Goal: Task Accomplishment & Management: Use online tool/utility

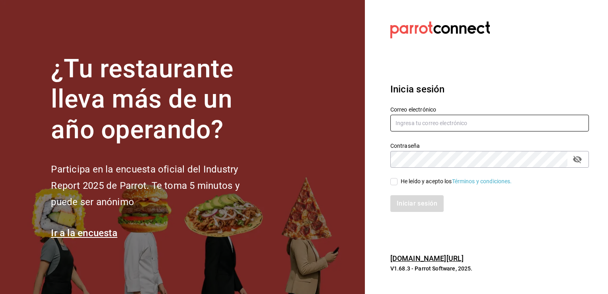
type input "efren.iglesias@grupocosteno.com"
click at [391, 182] on input "He leído y acepto los Términos y condiciones." at bounding box center [393, 181] width 7 height 7
checkbox input "true"
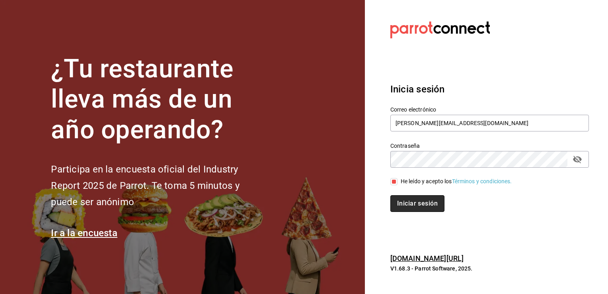
click at [410, 203] on button "Iniciar sesión" at bounding box center [417, 203] width 54 height 17
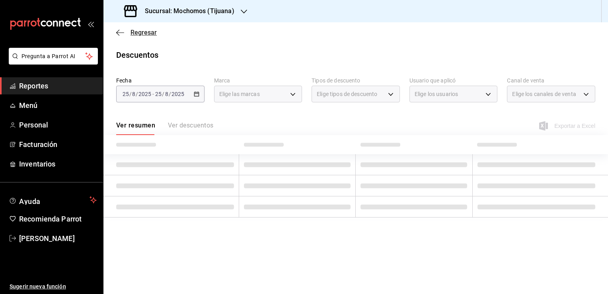
click at [145, 34] on span "Regresar" at bounding box center [144, 33] width 26 height 8
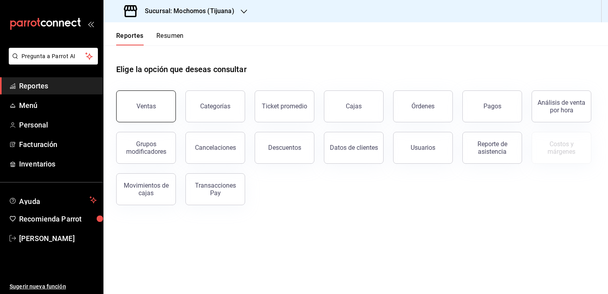
click at [139, 104] on div "Ventas" at bounding box center [147, 106] width 20 height 8
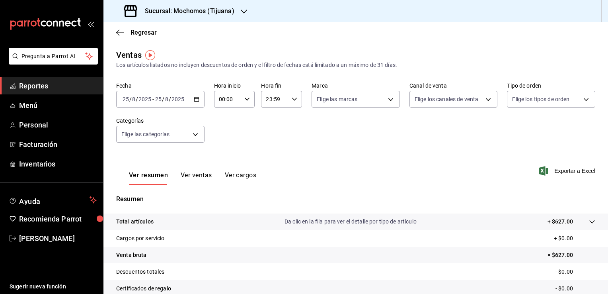
click at [193, 103] on div "[DATE] [DATE] - [DATE] [DATE]" at bounding box center [160, 99] width 88 height 17
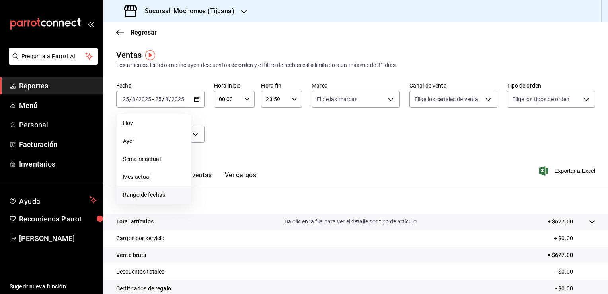
click at [167, 196] on span "Rango de fechas" at bounding box center [154, 195] width 62 height 8
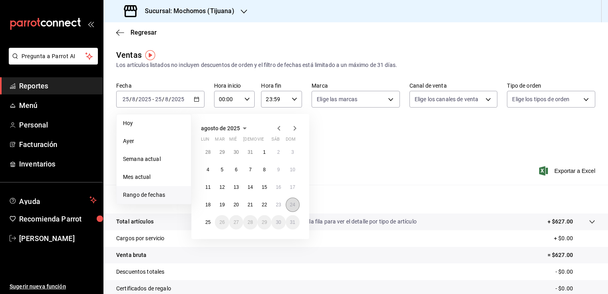
click at [294, 206] on abbr "24" at bounding box center [292, 205] width 5 height 6
click at [207, 225] on button "25" at bounding box center [208, 222] width 14 height 14
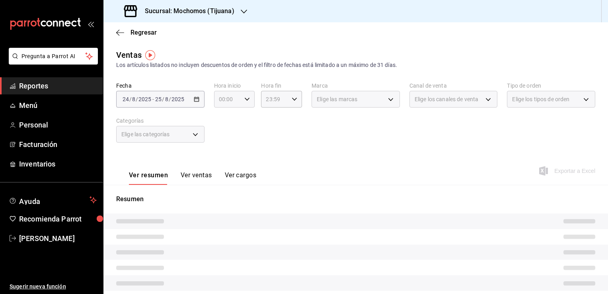
click at [247, 101] on icon "button" at bounding box center [247, 99] width 6 height 6
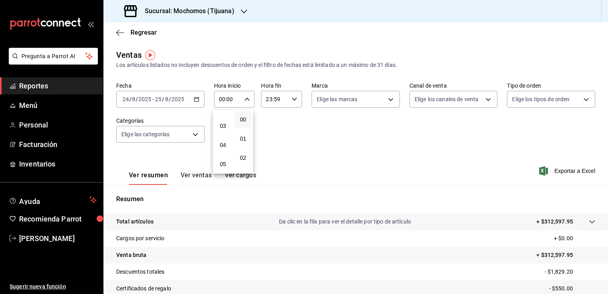
scroll to position [57, 0]
click at [223, 142] on span "04" at bounding box center [223, 139] width 8 height 6
type input "04:00"
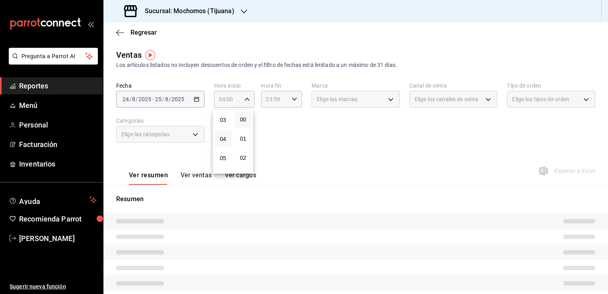
click at [296, 103] on div at bounding box center [304, 147] width 608 height 294
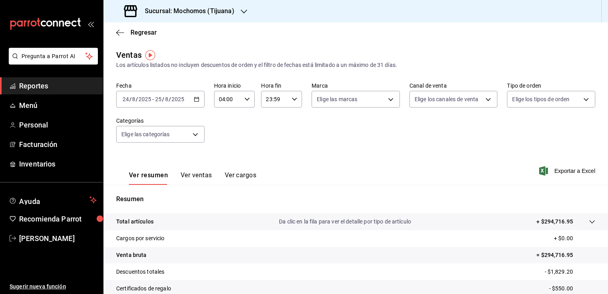
click at [292, 99] on icon "button" at bounding box center [295, 99] width 6 height 6
click at [267, 123] on span "21" at bounding box center [270, 126] width 8 height 6
type input "21:59"
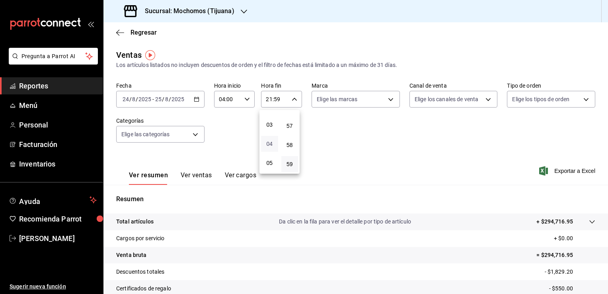
click at [269, 144] on span "04" at bounding box center [270, 143] width 8 height 6
click at [293, 125] on span "57" at bounding box center [290, 126] width 8 height 6
type input "04:57"
click at [287, 119] on span "00" at bounding box center [290, 119] width 8 height 6
type input "04:00"
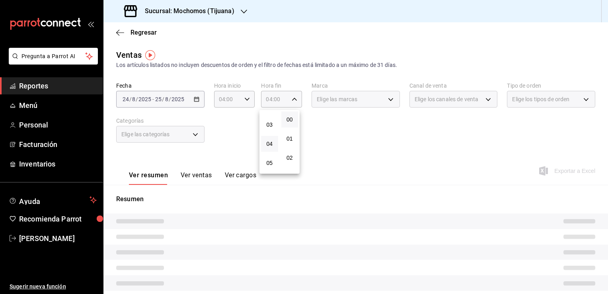
click at [355, 124] on div at bounding box center [304, 147] width 608 height 294
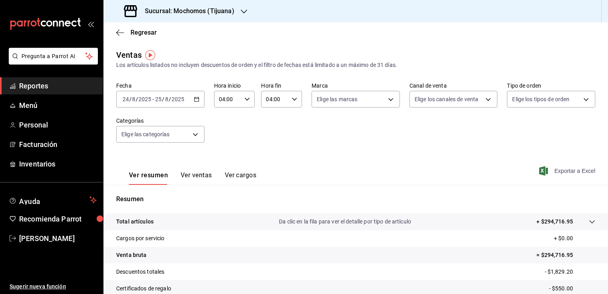
click at [578, 172] on span "Exportar a Excel" at bounding box center [568, 171] width 55 height 10
click at [154, 34] on span "Regresar" at bounding box center [144, 33] width 26 height 8
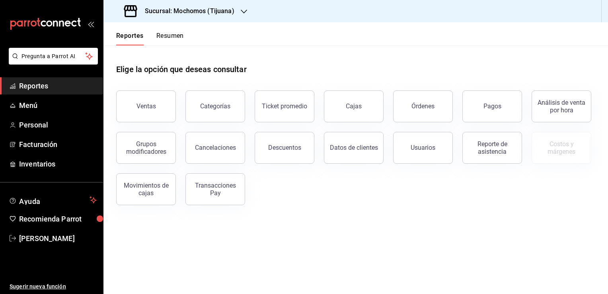
click at [234, 13] on div "Sucursal: Mochomos (Tijuana)" at bounding box center [180, 11] width 140 height 22
click at [195, 57] on div "Animal ([GEOGRAPHIC_DATA])" at bounding box center [162, 52] width 119 height 18
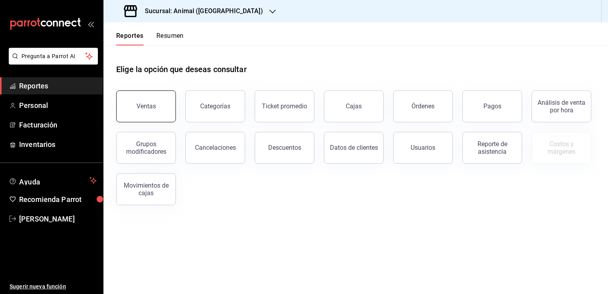
click at [154, 115] on button "Ventas" at bounding box center [146, 106] width 60 height 32
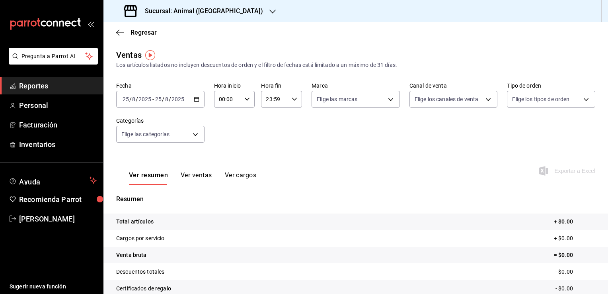
click at [196, 103] on div "[DATE] [DATE] - [DATE] [DATE]" at bounding box center [160, 99] width 88 height 17
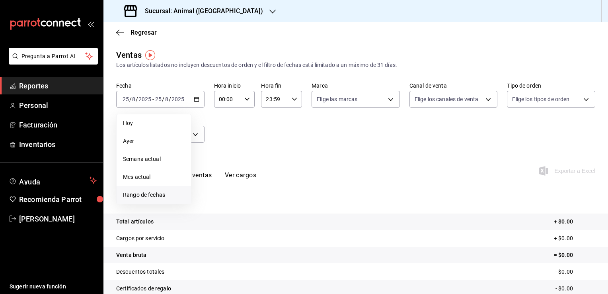
click at [166, 191] on span "Rango de fechas" at bounding box center [154, 195] width 62 height 8
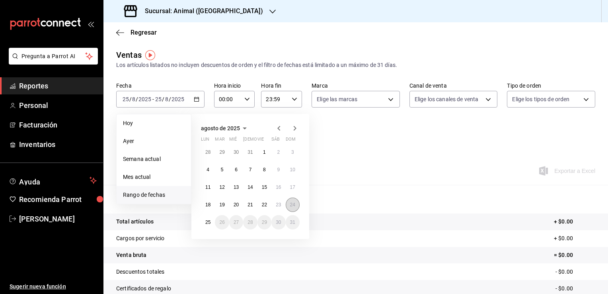
click at [295, 206] on abbr "24" at bounding box center [292, 205] width 5 height 6
click at [207, 222] on abbr "25" at bounding box center [207, 222] width 5 height 6
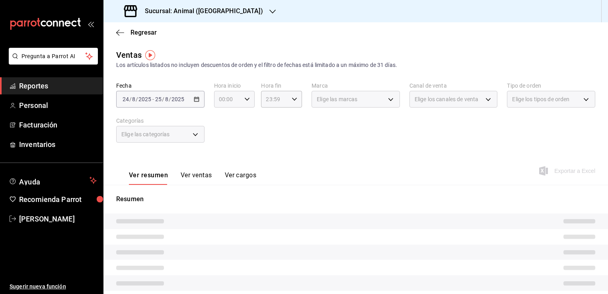
click at [246, 96] on div "00:00 Hora inicio" at bounding box center [234, 99] width 41 height 17
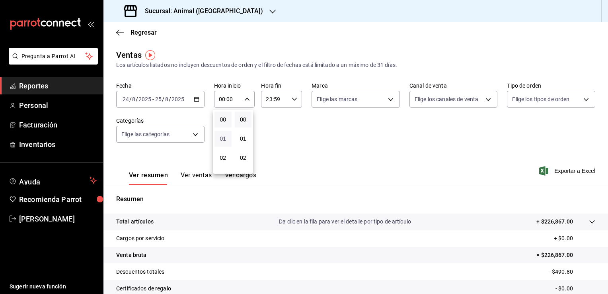
click at [223, 136] on span "01" at bounding box center [223, 138] width 8 height 6
type input "01:00"
click at [223, 135] on span "04" at bounding box center [223, 132] width 8 height 6
type input "04:00"
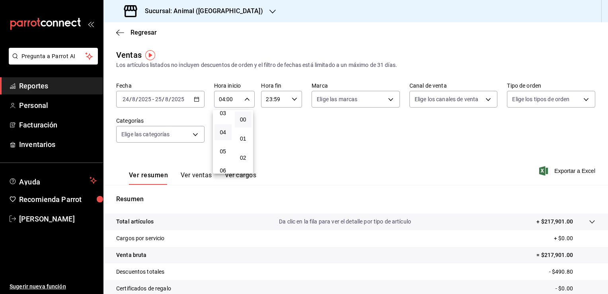
click at [291, 103] on div at bounding box center [304, 147] width 608 height 294
click at [292, 100] on icon "button" at bounding box center [295, 99] width 6 height 6
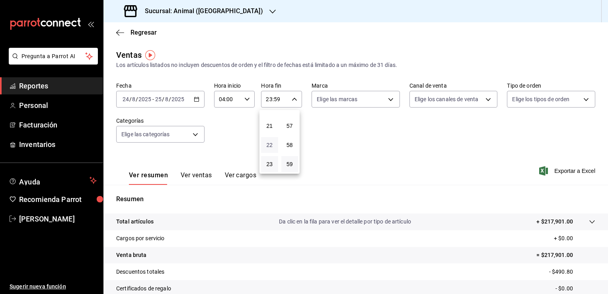
click at [269, 142] on span "22" at bounding box center [270, 145] width 8 height 6
type input "22:59"
click at [269, 133] on button "04" at bounding box center [269, 128] width 17 height 16
click at [287, 123] on span "57" at bounding box center [290, 126] width 8 height 6
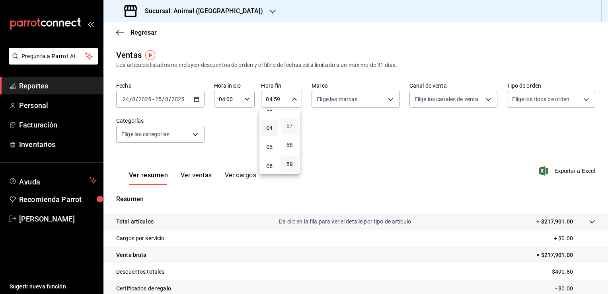
type input "04:57"
click at [287, 122] on span "00" at bounding box center [290, 119] width 8 height 6
type input "04:00"
click at [332, 120] on div at bounding box center [304, 147] width 608 height 294
click at [568, 170] on span "Exportar a Excel" at bounding box center [568, 171] width 55 height 10
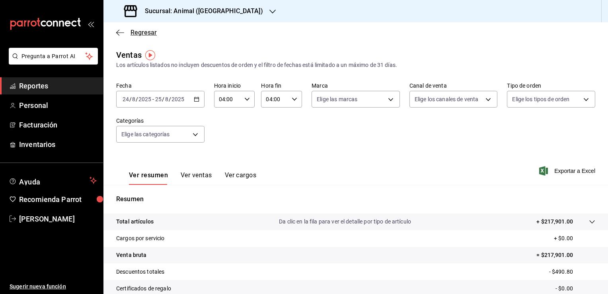
click at [132, 33] on span "Regresar" at bounding box center [144, 33] width 26 height 8
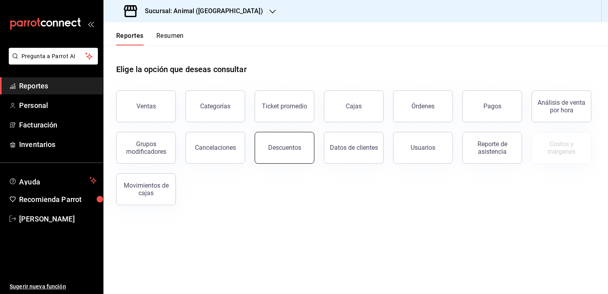
click at [297, 146] on div "Descuentos" at bounding box center [284, 148] width 33 height 8
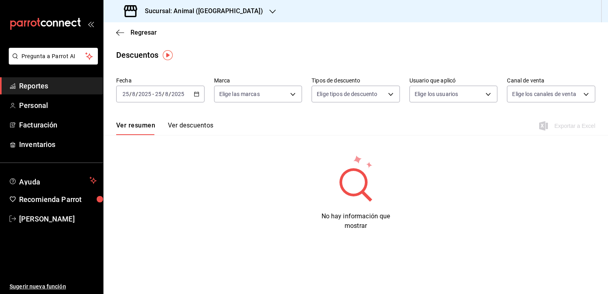
click at [198, 96] on \(Stroke\) "button" at bounding box center [196, 94] width 5 height 4
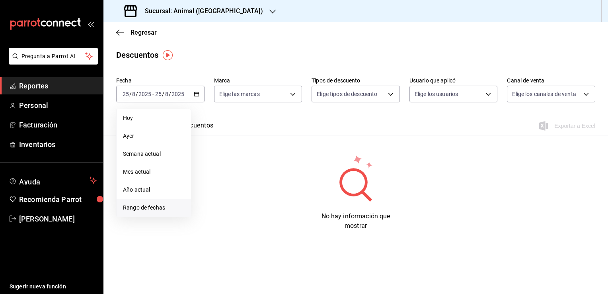
click at [156, 209] on span "Rango de fechas" at bounding box center [154, 207] width 62 height 8
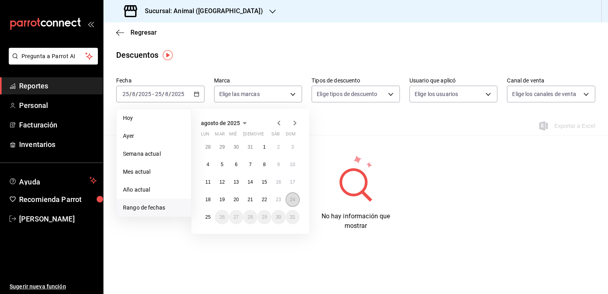
click at [290, 200] on abbr "24" at bounding box center [292, 200] width 5 height 6
click at [211, 215] on button "25" at bounding box center [208, 217] width 14 height 14
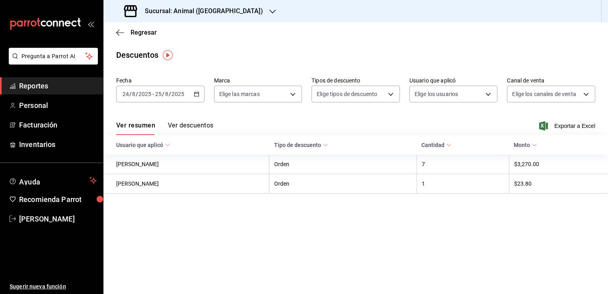
click at [300, 111] on div "Fecha [DATE] [DATE] - [DATE] [DATE] Marca Elige las marcas Tipos de descuento E…" at bounding box center [355, 93] width 479 height 38
click at [581, 125] on span "Exportar a Excel" at bounding box center [568, 126] width 55 height 10
